Goal: Transaction & Acquisition: Subscribe to service/newsletter

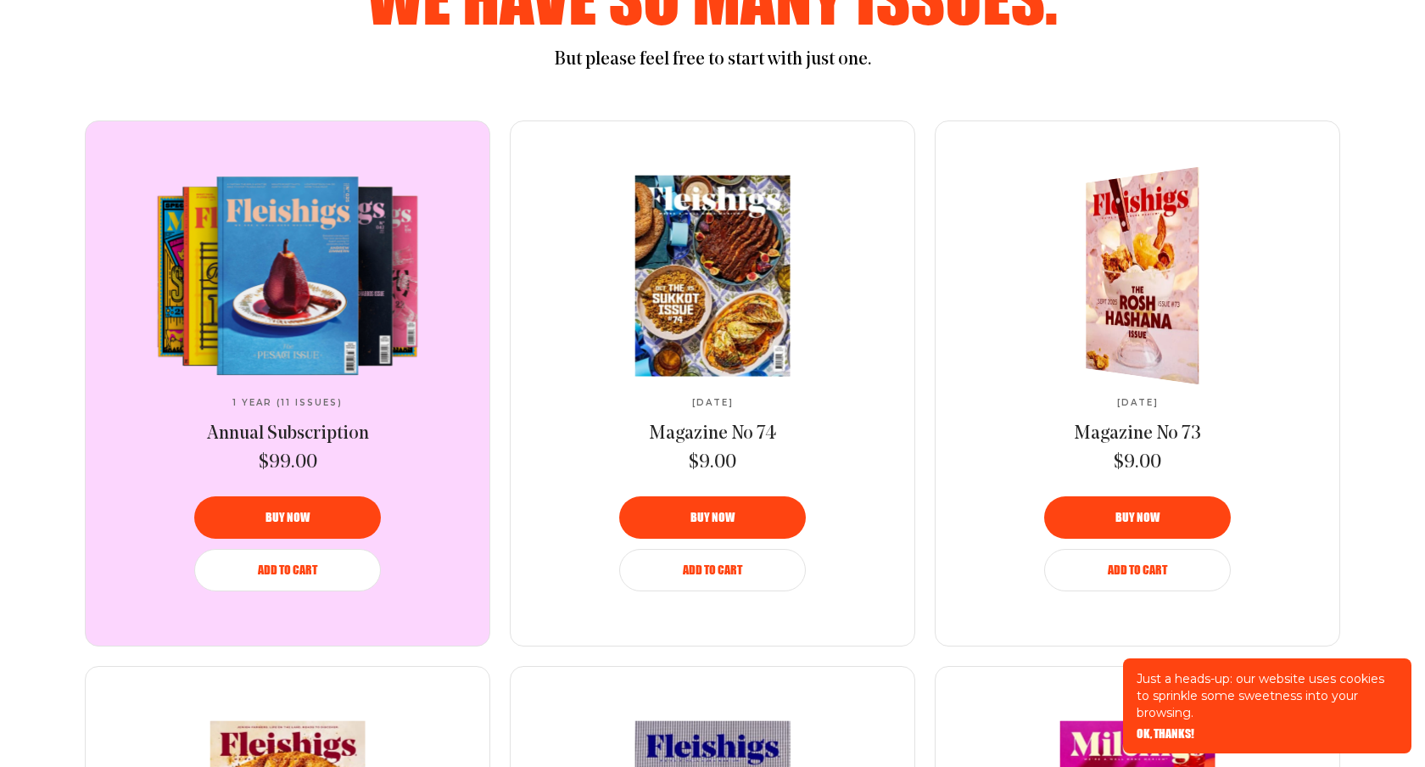
scroll to position [944, 0]
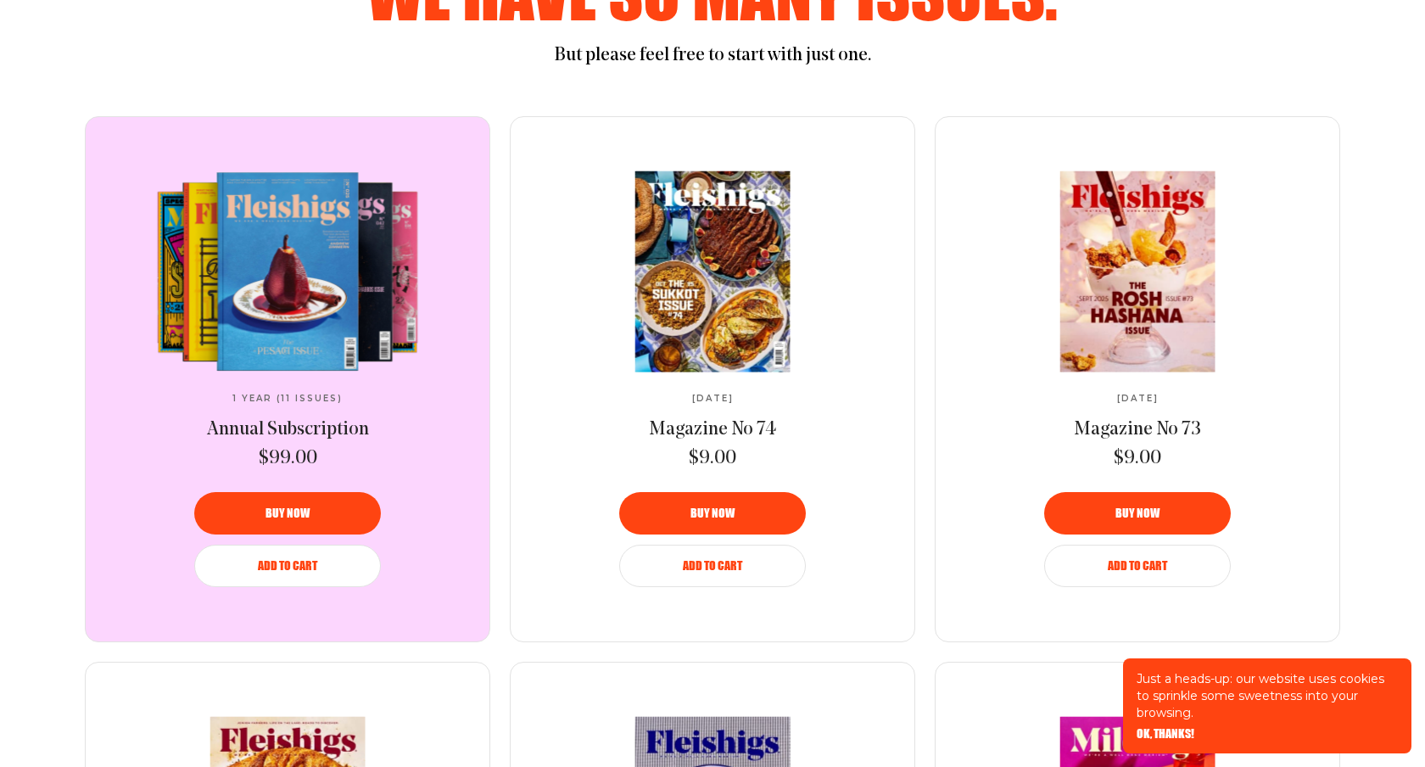
click at [338, 251] on video at bounding box center [287, 271] width 283 height 200
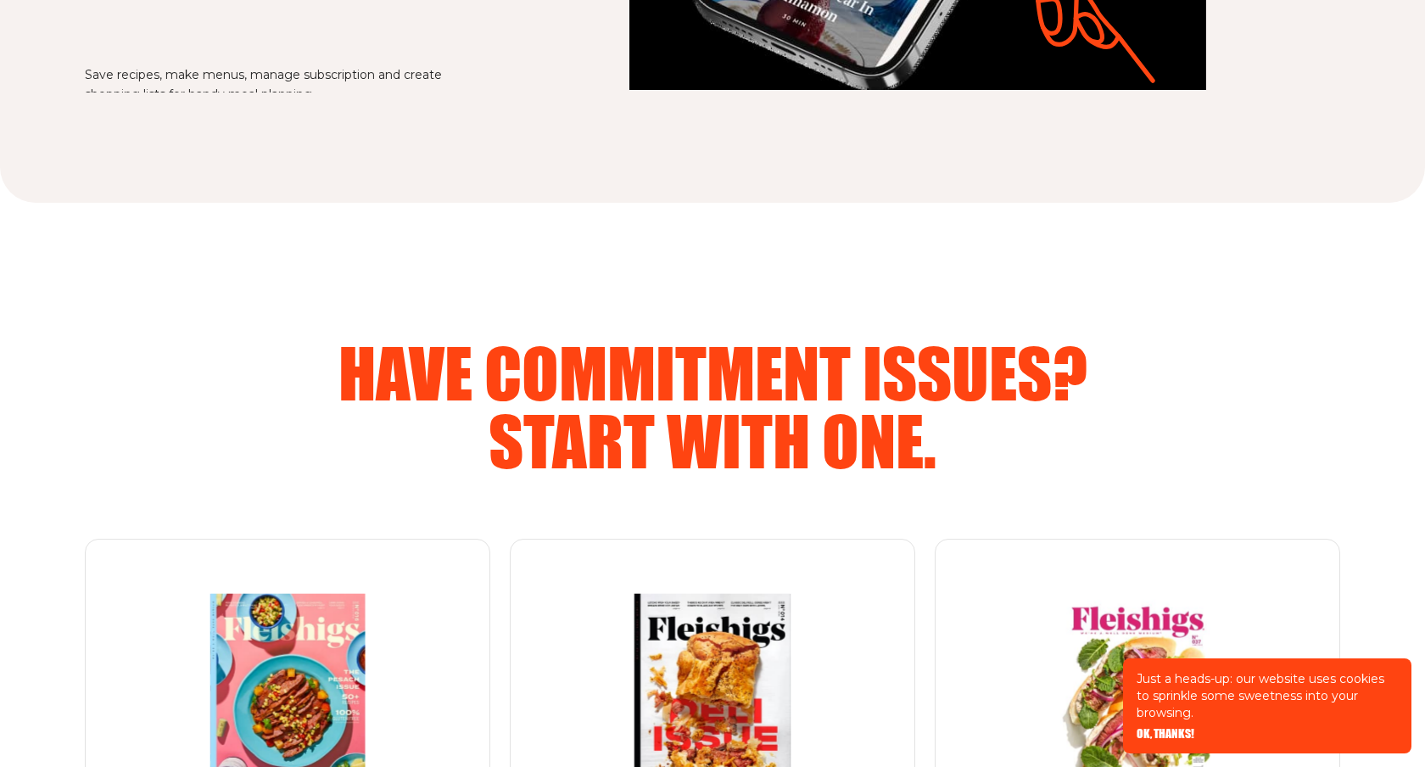
scroll to position [2636, 0]
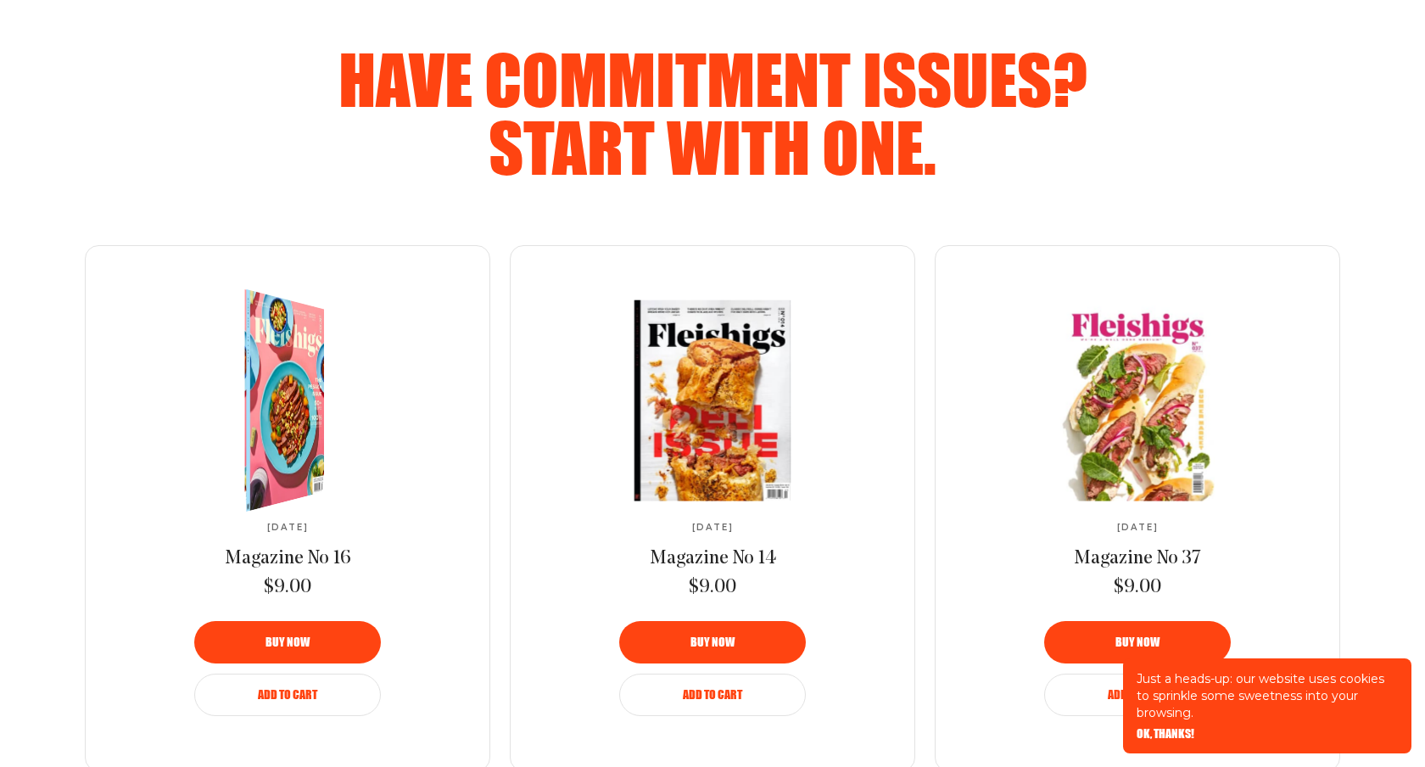
click at [333, 374] on link at bounding box center [287, 400] width 283 height 200
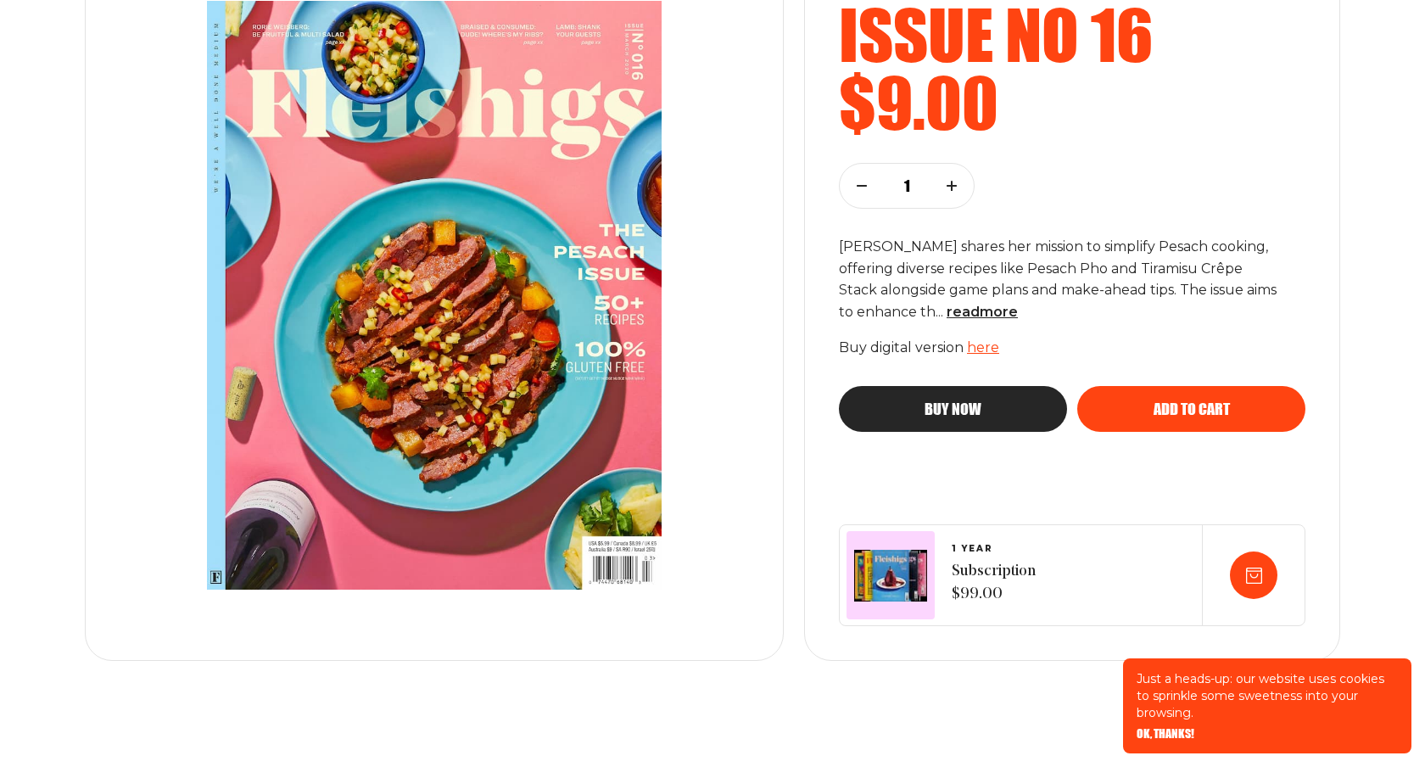
scroll to position [280, 0]
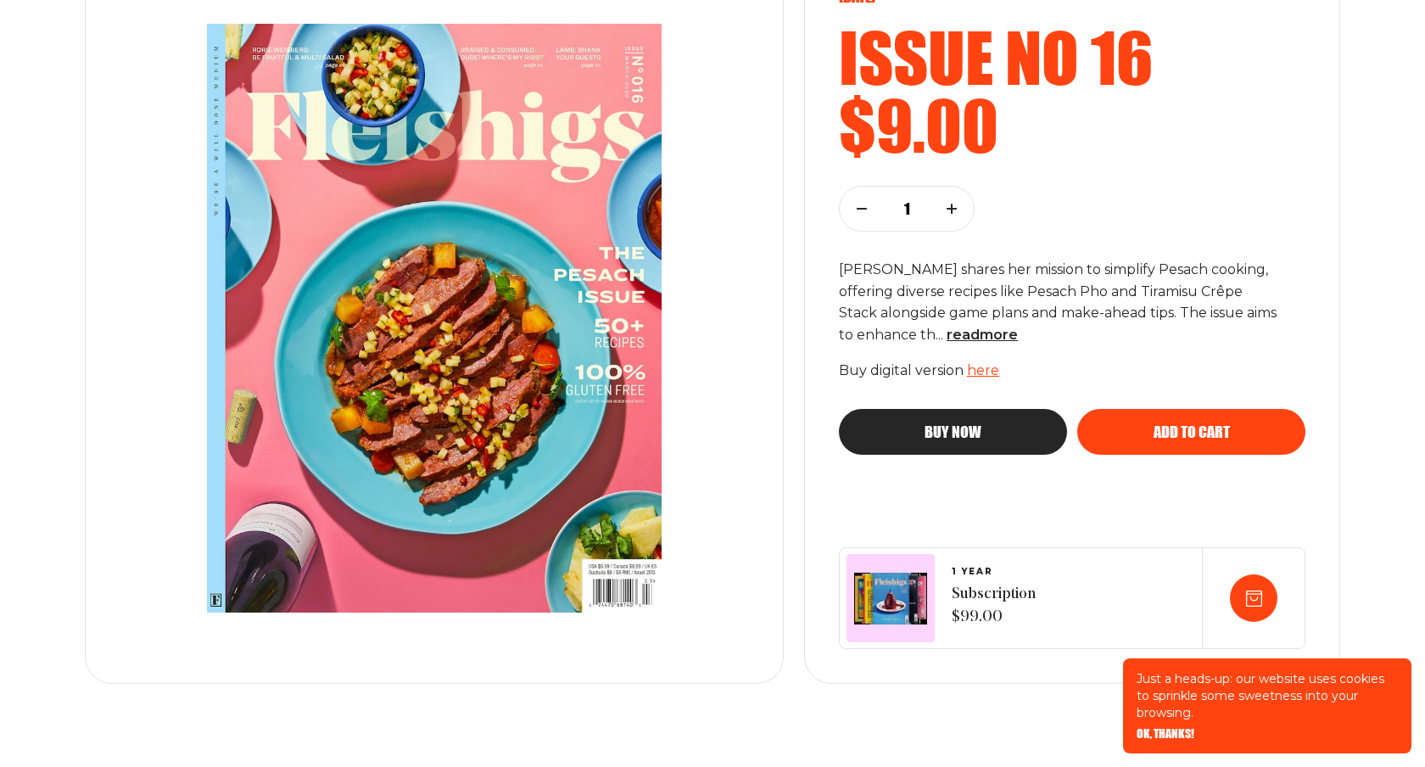
click at [695, 329] on img at bounding box center [434, 318] width 578 height 656
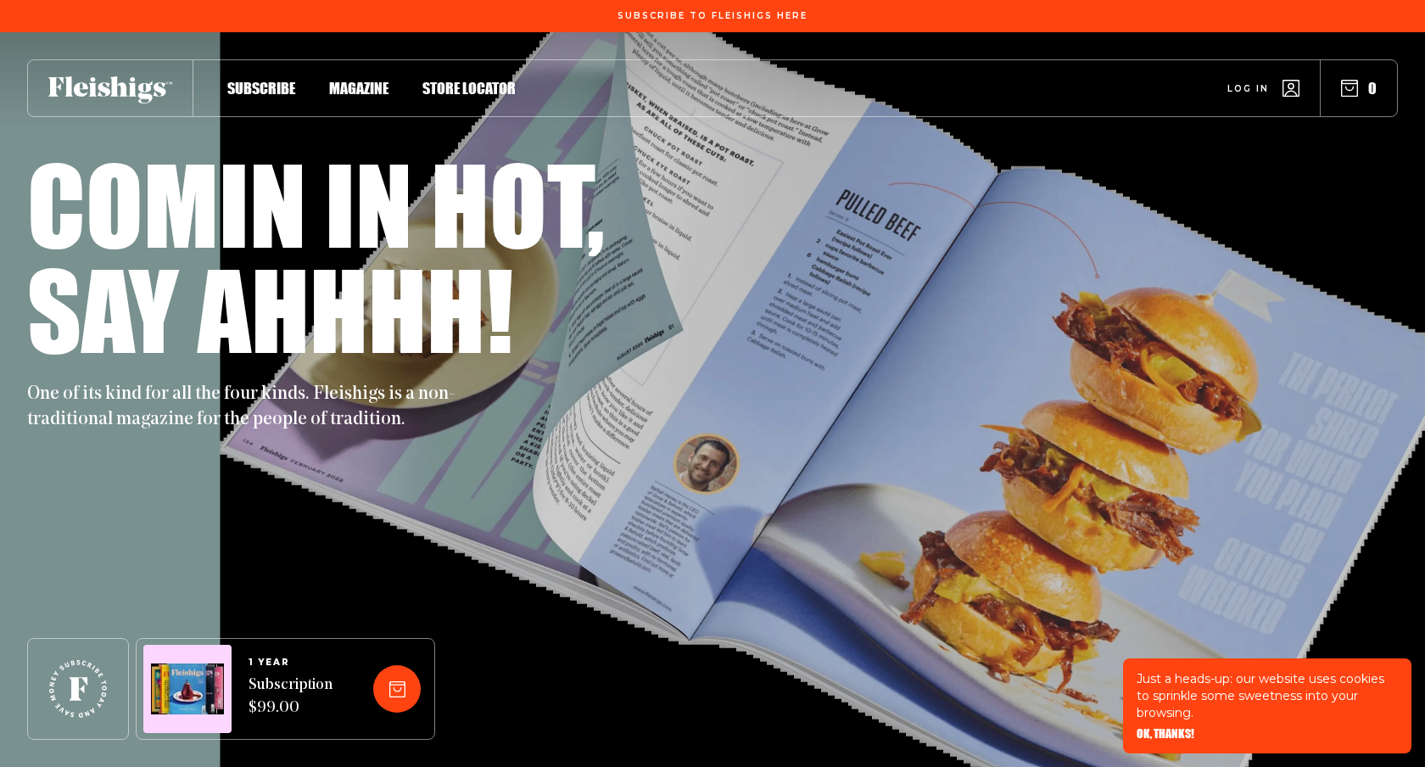
click at [367, 80] on span "Magazine" at bounding box center [358, 70] width 59 height 19
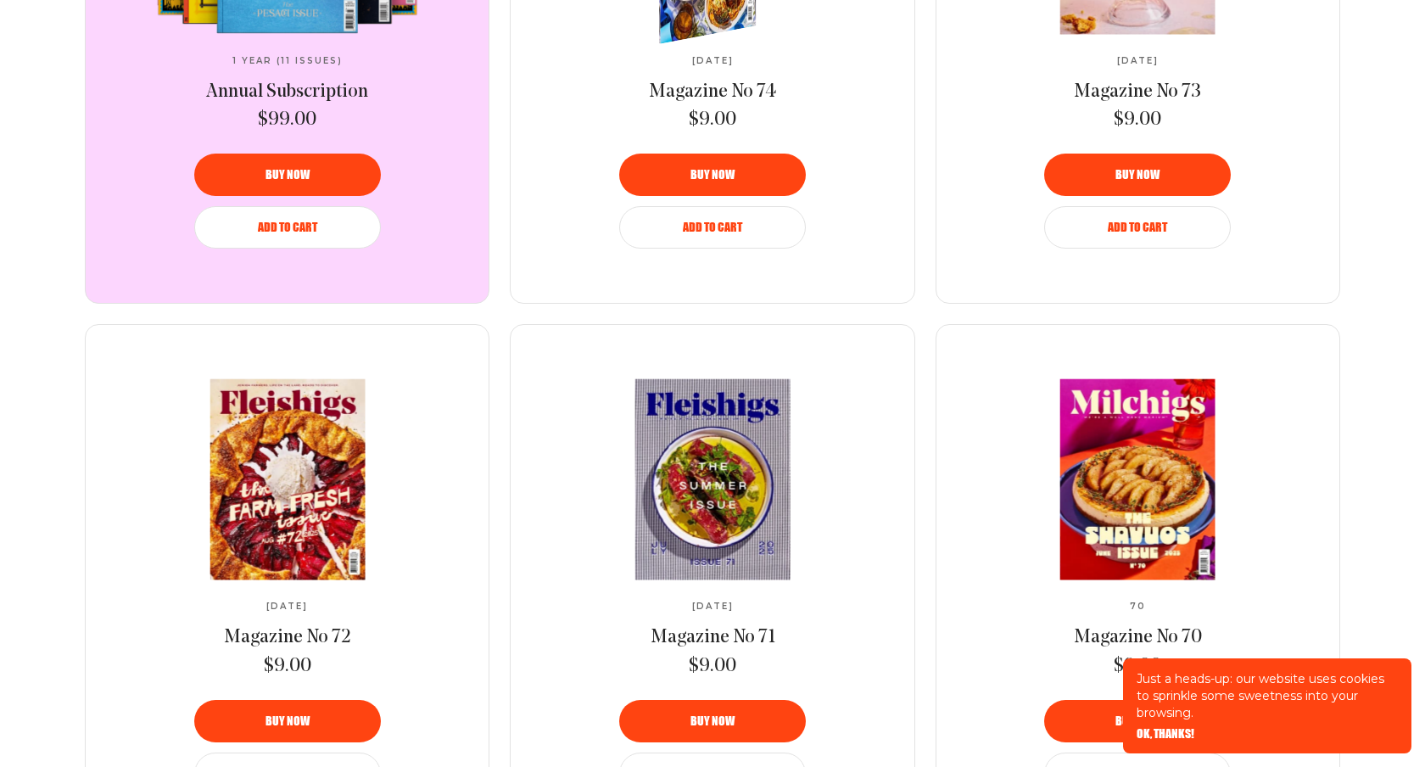
scroll to position [975, 0]
